Goal: Information Seeking & Learning: Learn about a topic

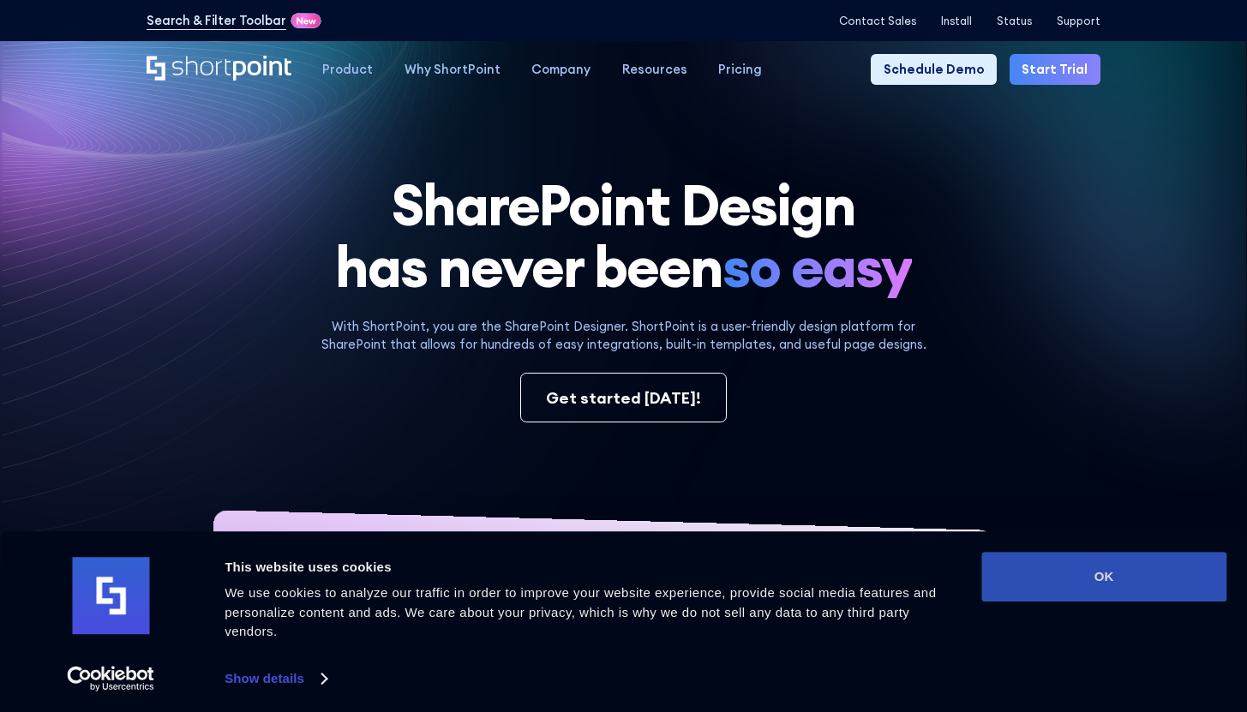
click at [1046, 566] on button "OK" at bounding box center [1103, 577] width 245 height 50
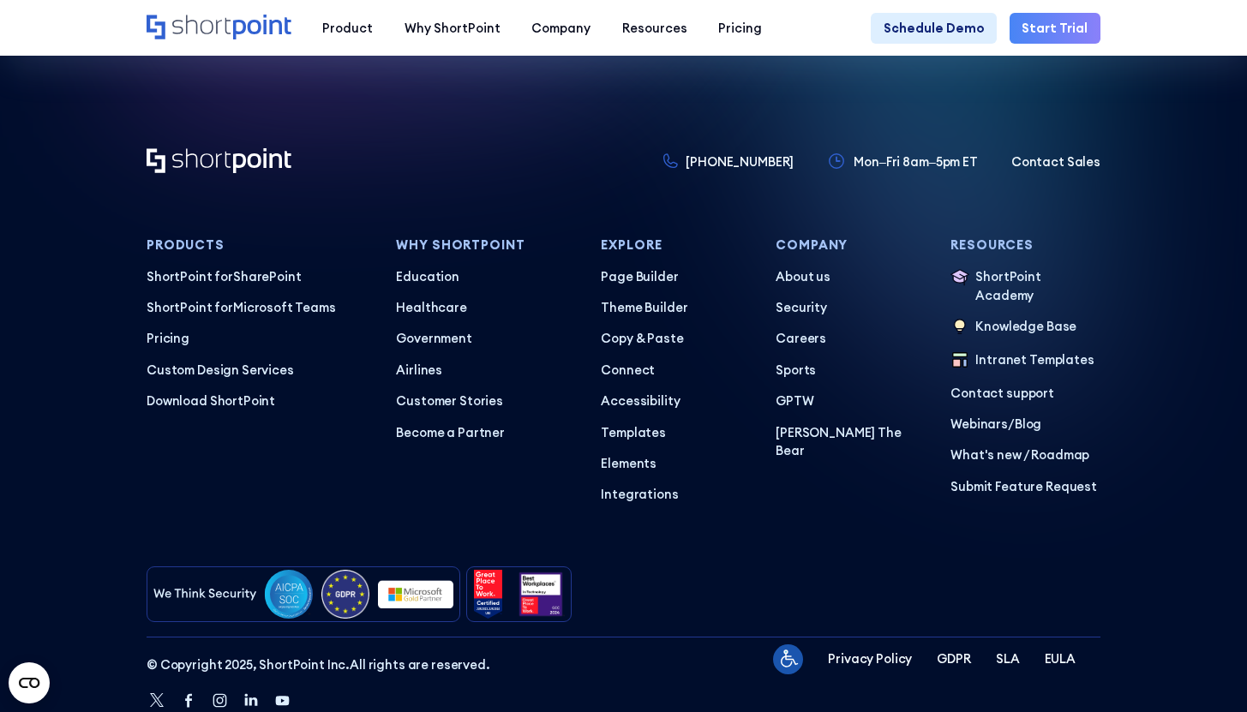
scroll to position [7812, 0]
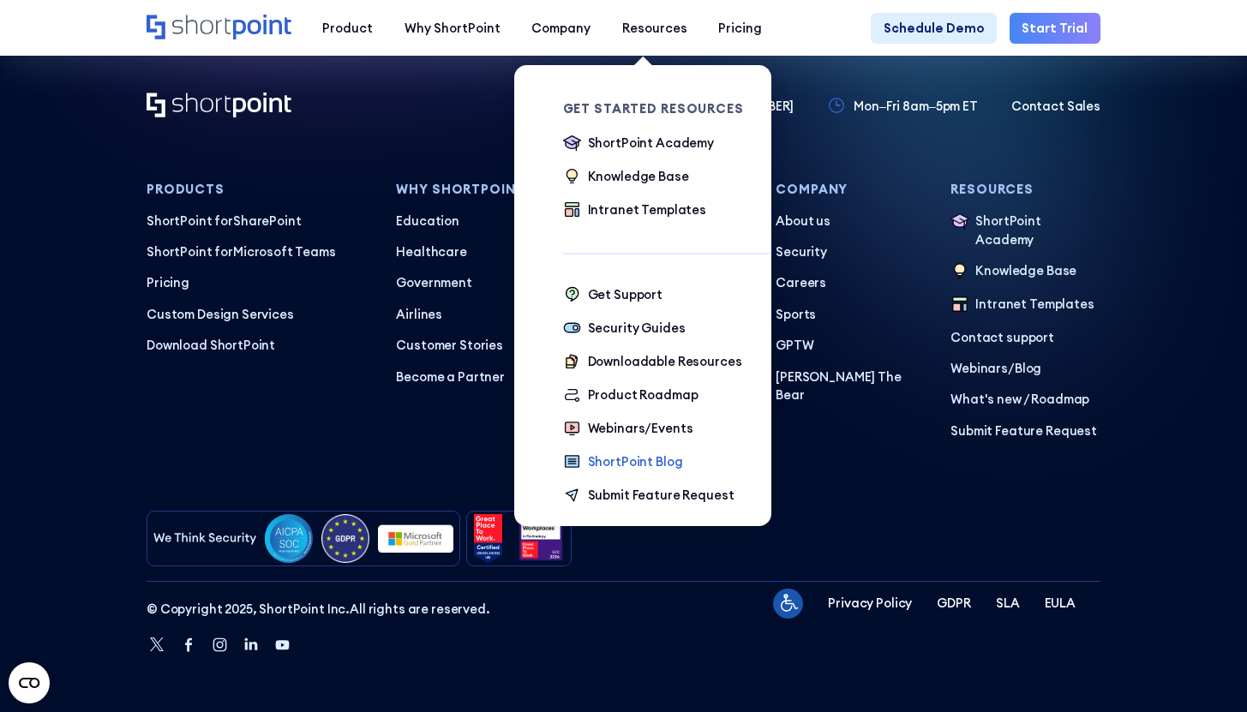
click at [620, 459] on div "ShortPoint Blog" at bounding box center [635, 462] width 95 height 19
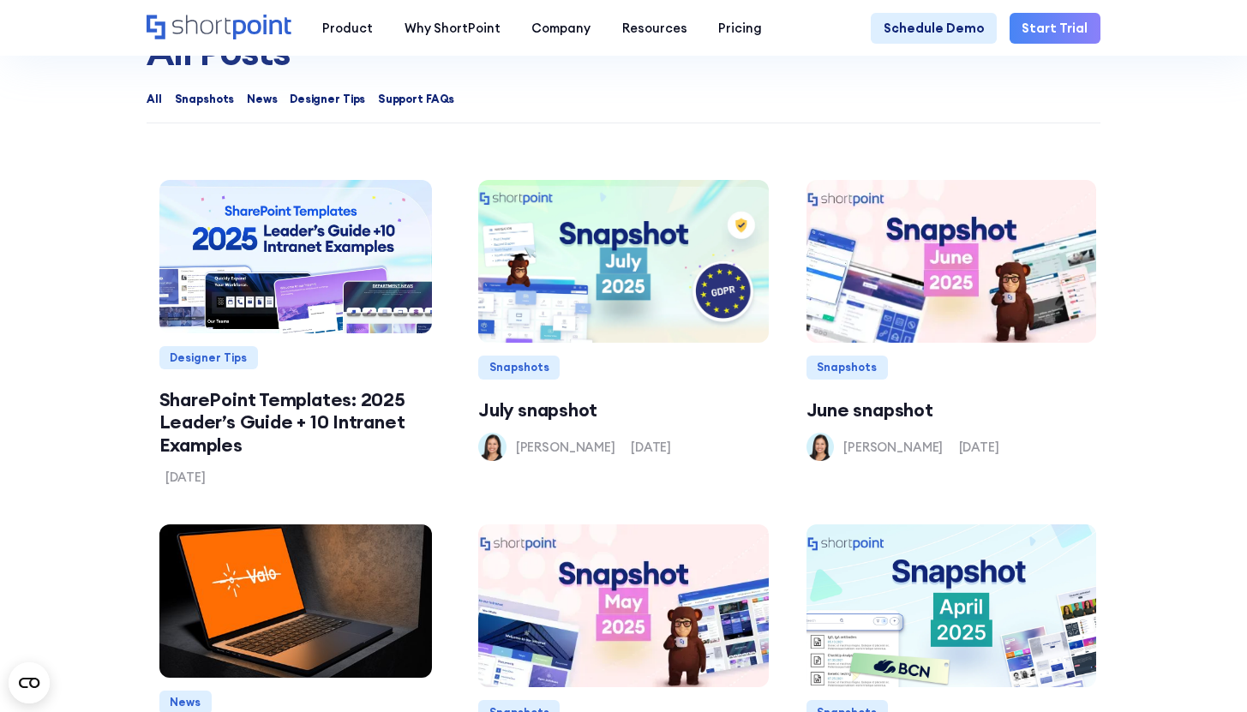
scroll to position [1295, 0]
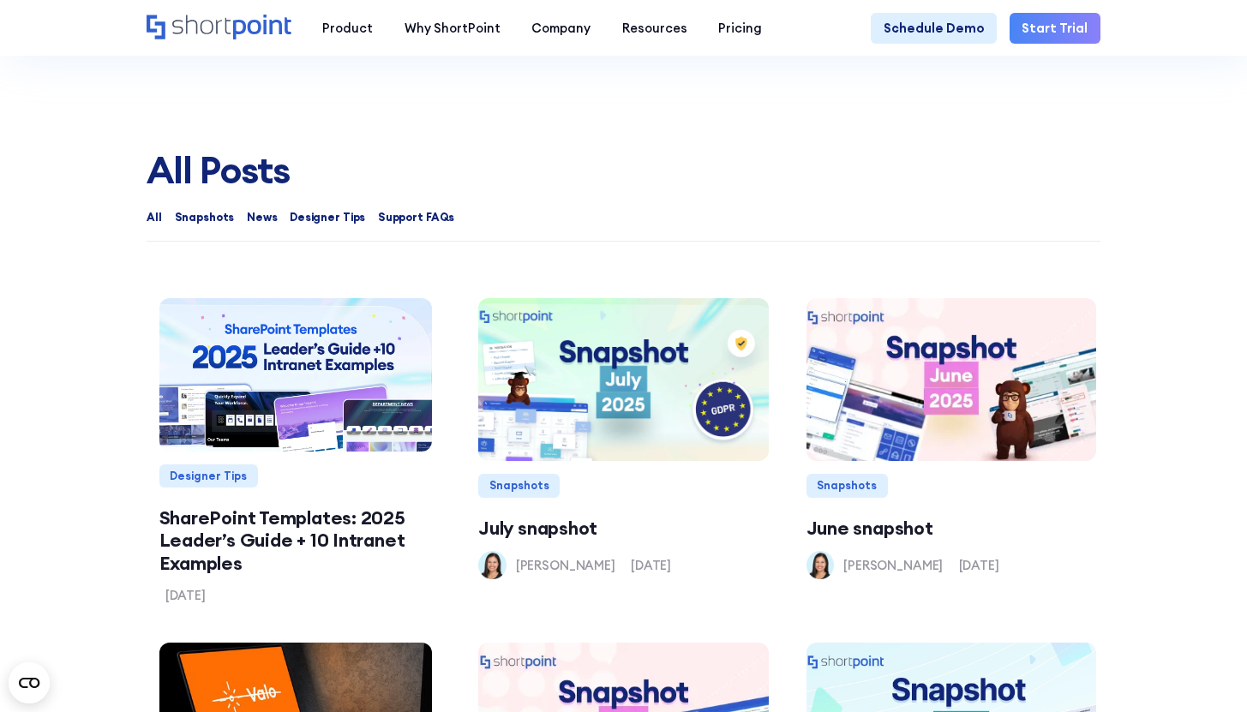
click at [247, 225] on span "News" at bounding box center [262, 217] width 31 height 16
click at [230, 212] on input "News" at bounding box center [230, 212] width 0 height 0
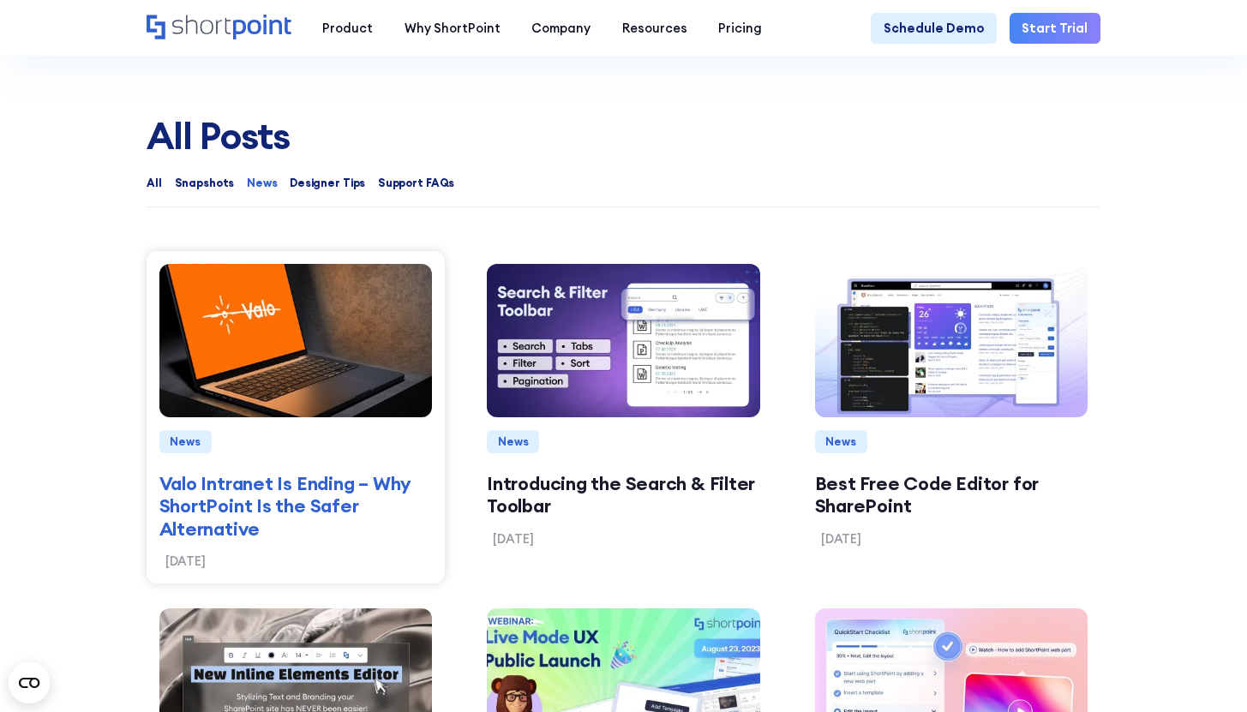
scroll to position [1333, 0]
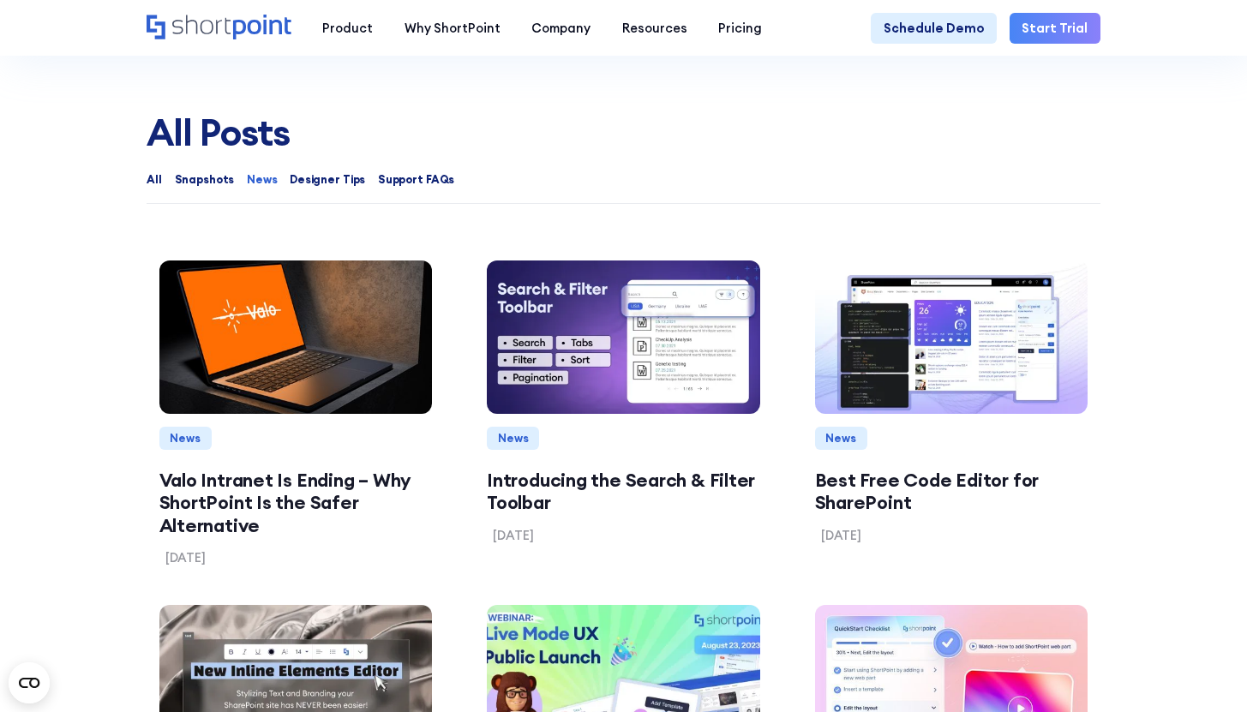
click at [207, 188] on span "Snapshots" at bounding box center [205, 179] width 60 height 16
click at [158, 174] on input "Snapshots" at bounding box center [158, 174] width 0 height 0
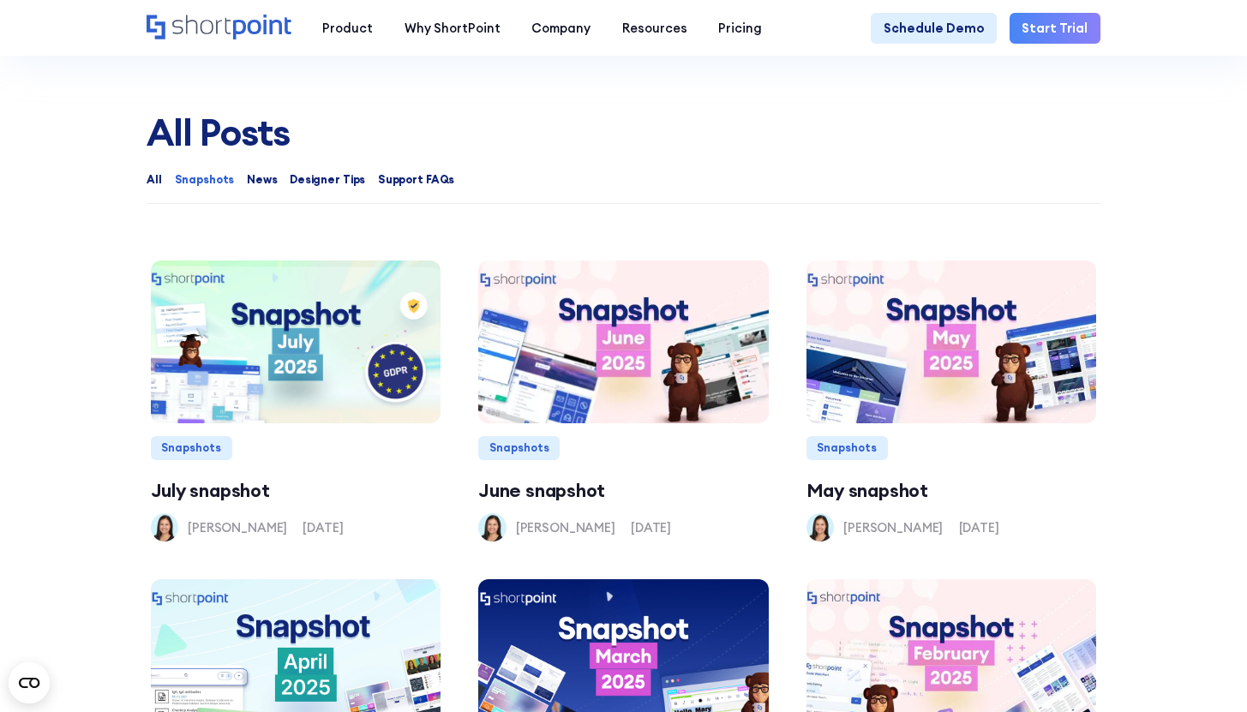
click at [291, 188] on span "Designer Tips" at bounding box center [327, 179] width 75 height 16
click at [273, 174] on input "Designer Tips" at bounding box center [273, 174] width 0 height 0
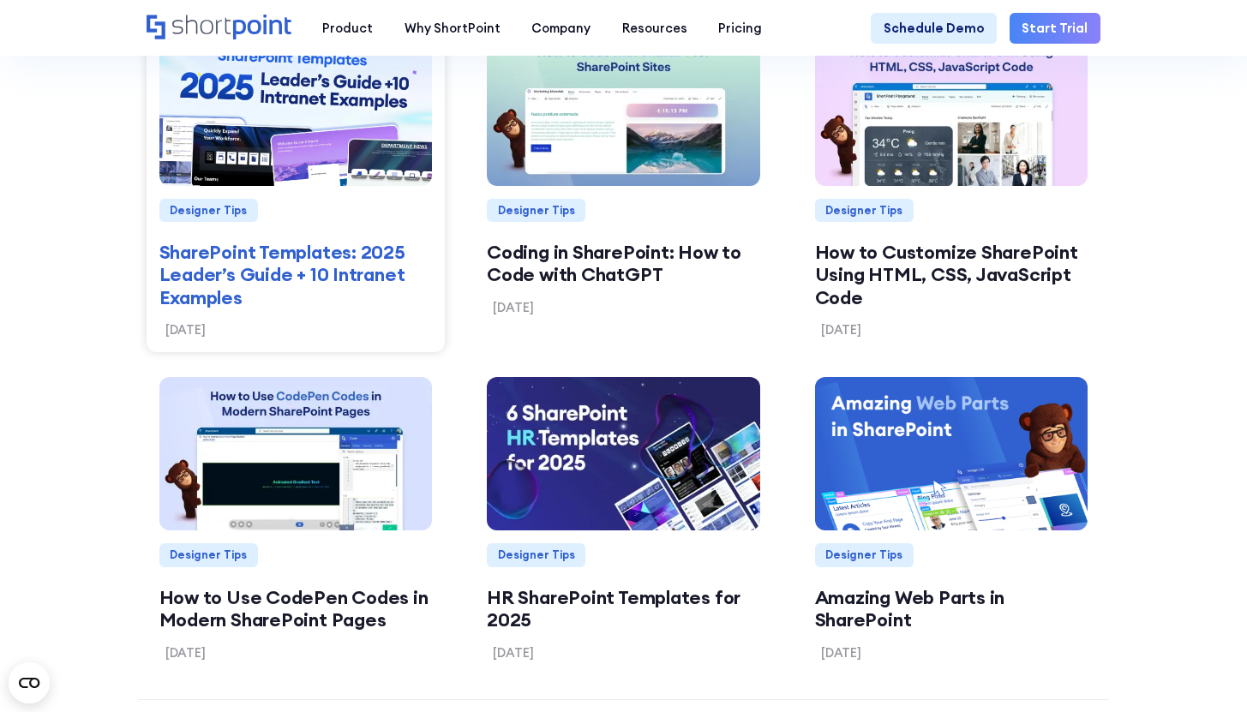
scroll to position [1567, 0]
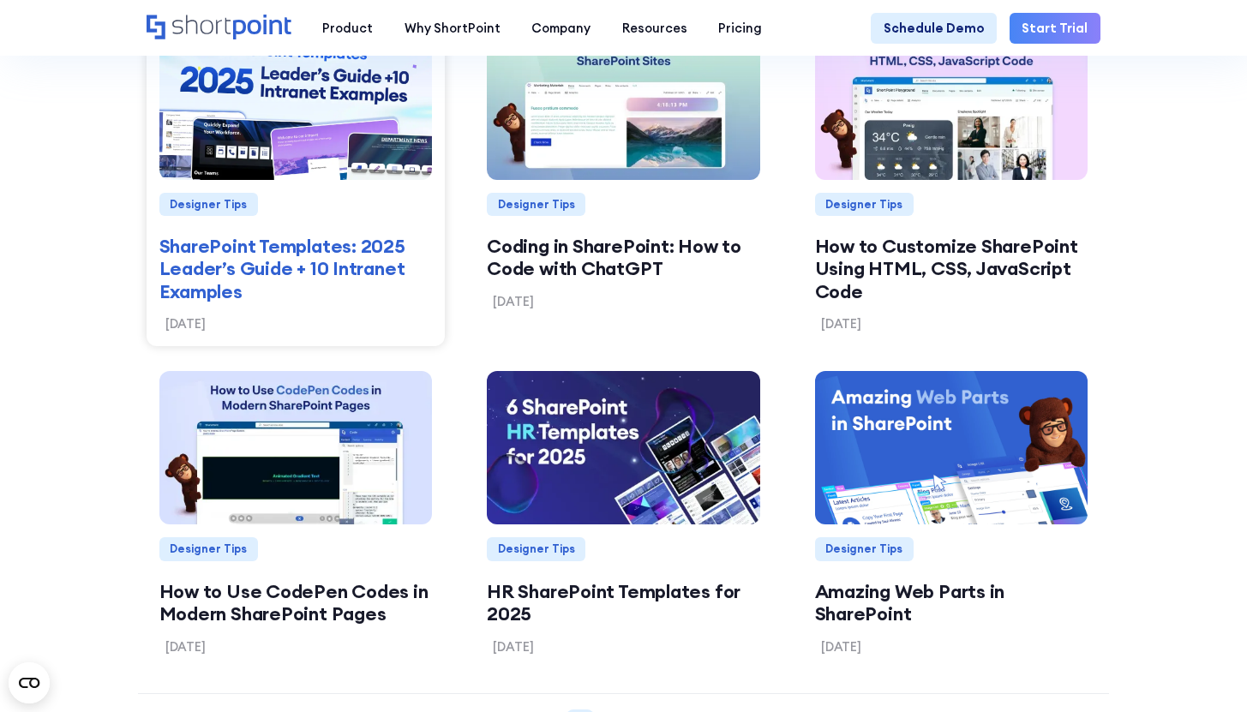
click at [332, 279] on link "SharePoint Templates: 2025 Leader’s Guide + 10 Intranet Examples" at bounding box center [295, 269] width 273 height 68
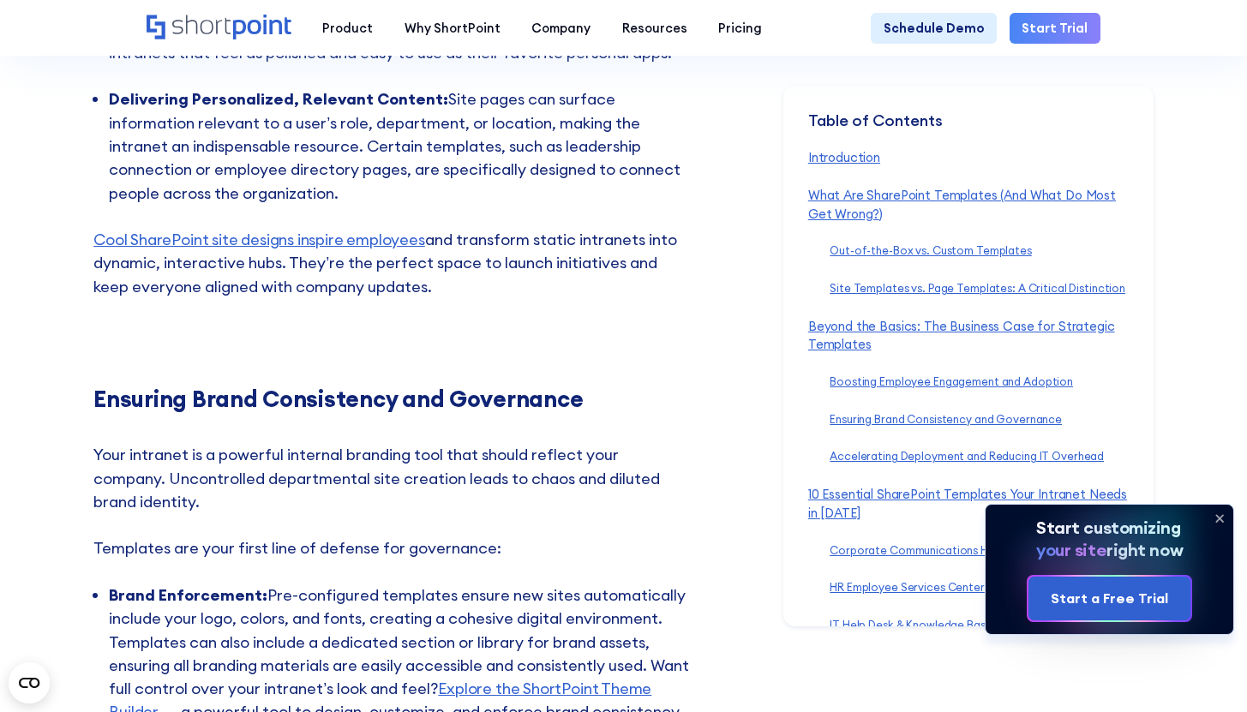
scroll to position [5330, 0]
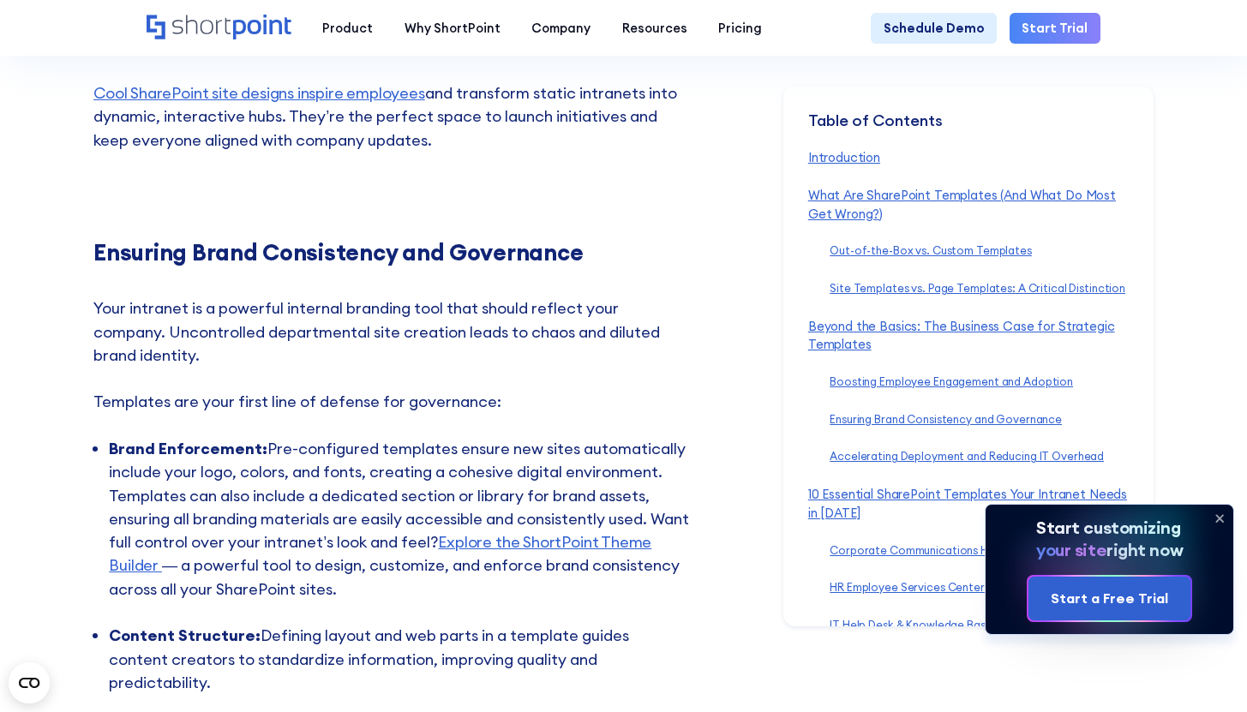
click at [1223, 515] on icon at bounding box center [1220, 518] width 7 height 7
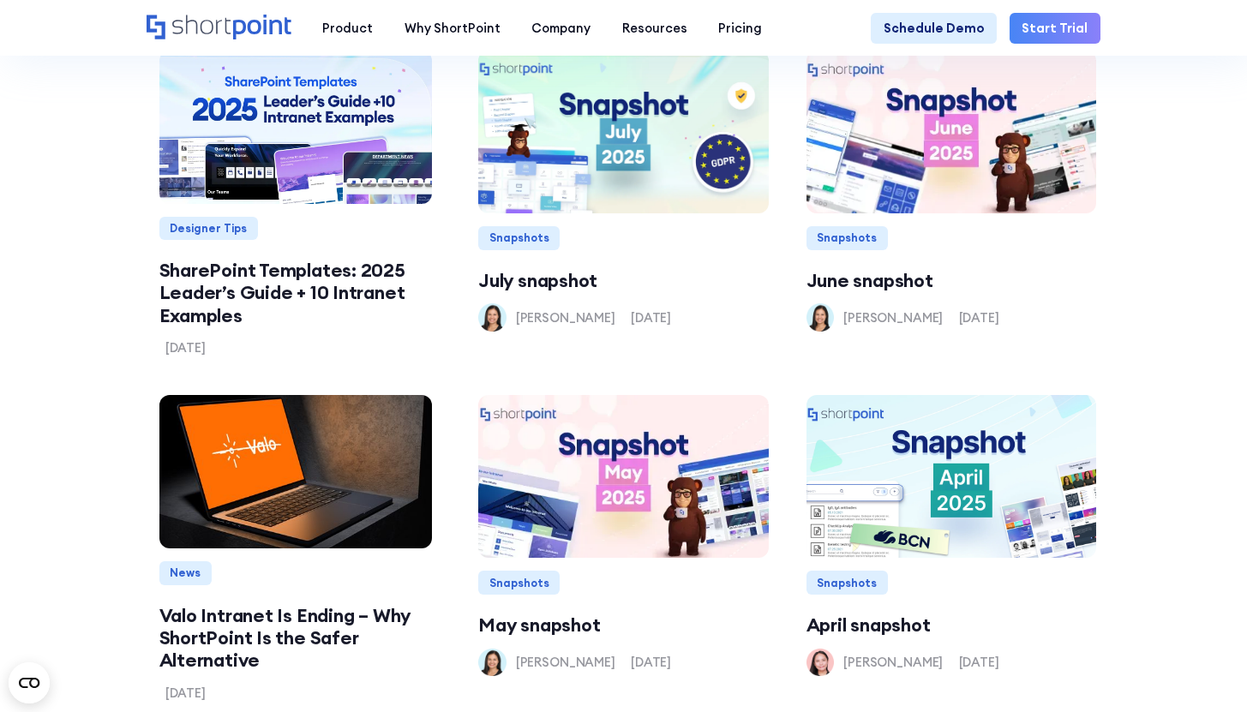
scroll to position [1800, 0]
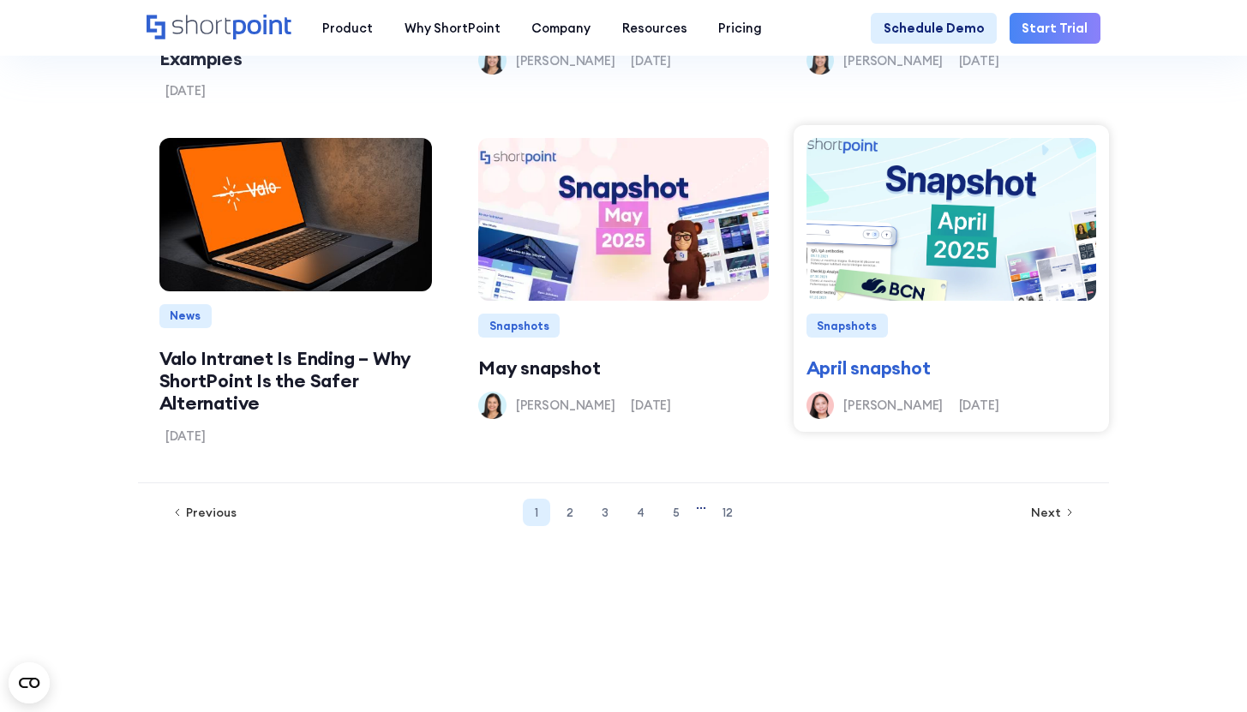
click at [895, 267] on img at bounding box center [951, 219] width 333 height 195
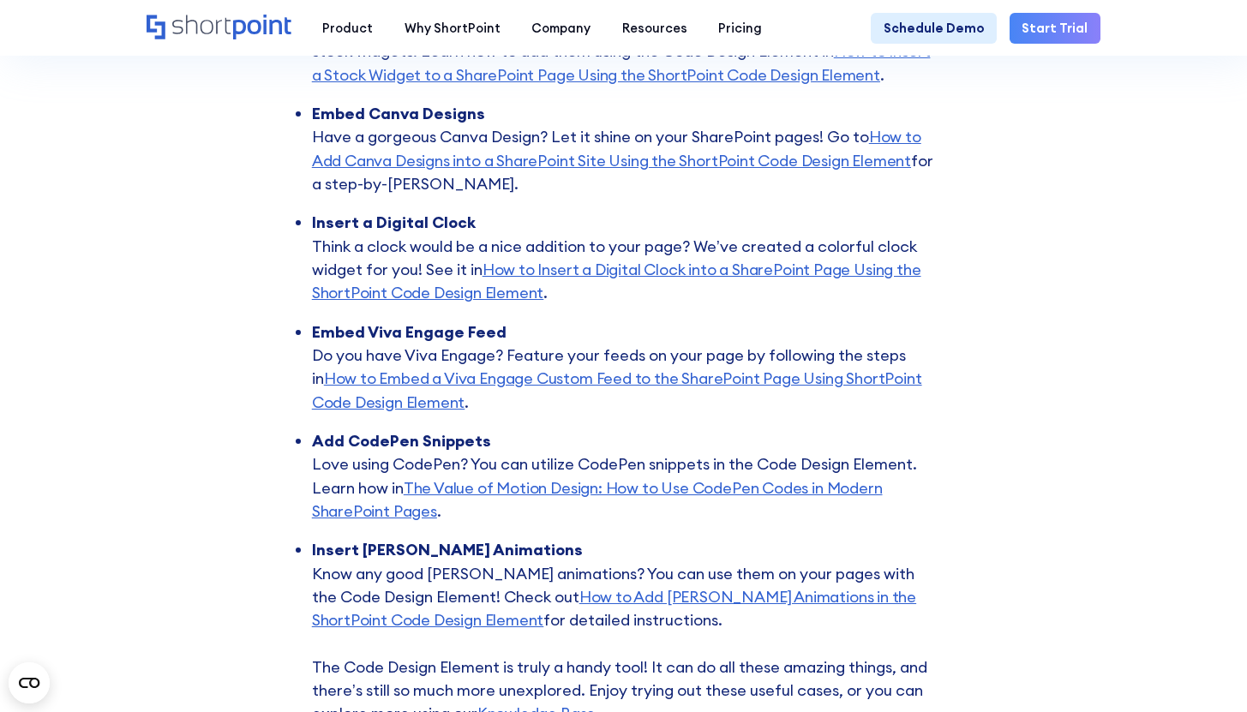
scroll to position [6433, 0]
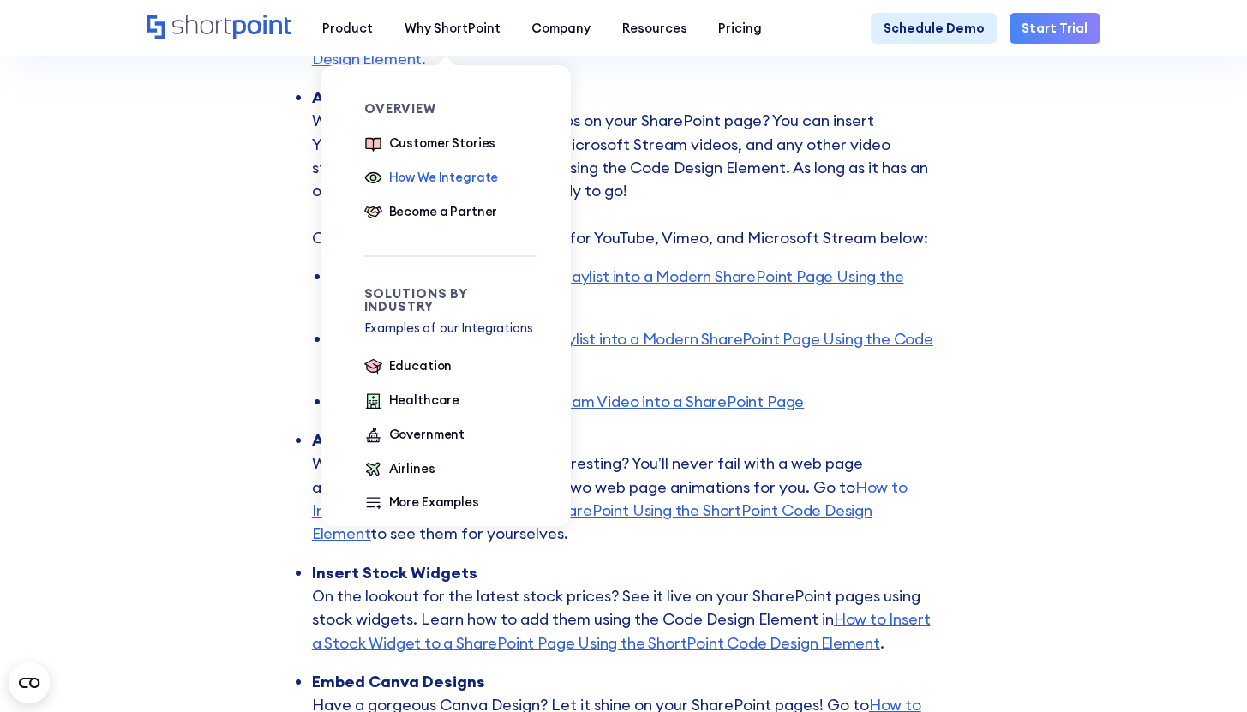
click at [435, 177] on div "How We Integrate" at bounding box center [444, 177] width 110 height 19
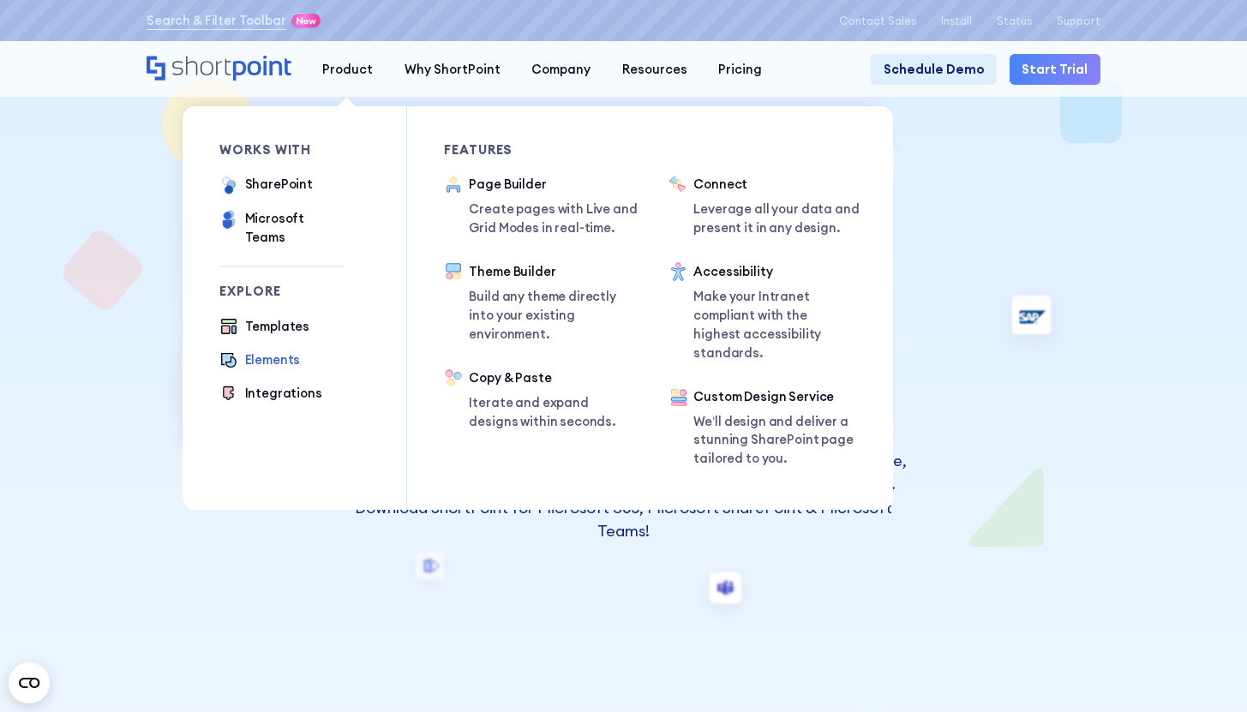
click at [266, 351] on div "Elements" at bounding box center [273, 360] width 56 height 19
